Goal: Communication & Community: Answer question/provide support

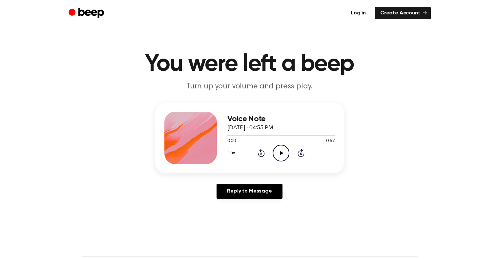
click at [284, 154] on icon "Play Audio" at bounding box center [281, 153] width 17 height 17
click at [278, 155] on icon "Play Audio" at bounding box center [281, 153] width 17 height 17
click at [280, 154] on icon at bounding box center [280, 153] width 3 height 4
click at [282, 153] on icon at bounding box center [282, 153] width 4 height 4
click at [281, 152] on icon at bounding box center [280, 153] width 3 height 4
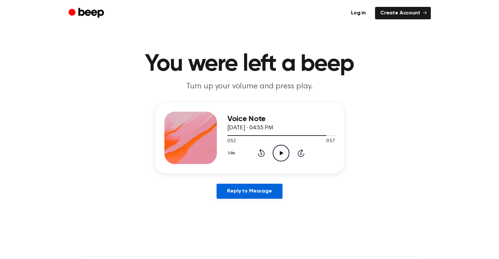
click at [251, 190] on link "Reply to Message" at bounding box center [249, 191] width 66 height 15
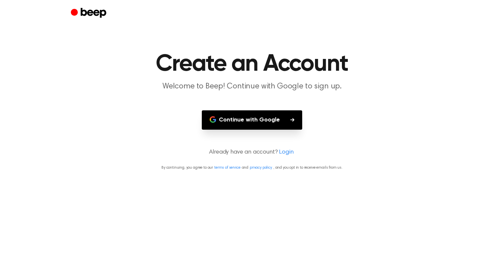
click at [256, 122] on button "Continue with Google" at bounding box center [252, 120] width 100 height 19
